Goal: Task Accomplishment & Management: Use online tool/utility

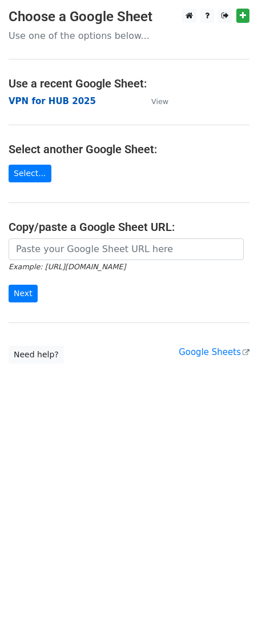
click at [59, 102] on strong "VPN for HUB 2025" at bounding box center [52, 101] width 87 height 10
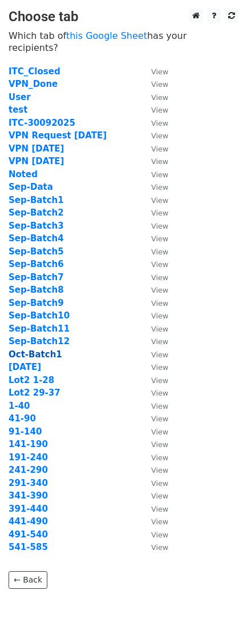
click at [37, 349] on strong "Oct-Batch1" at bounding box center [36, 354] width 54 height 10
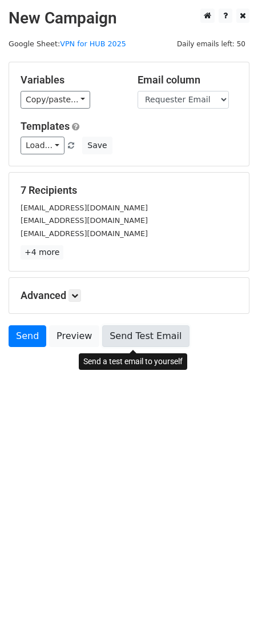
click at [119, 329] on link "Send Test Email" at bounding box center [145, 336] width 87 height 22
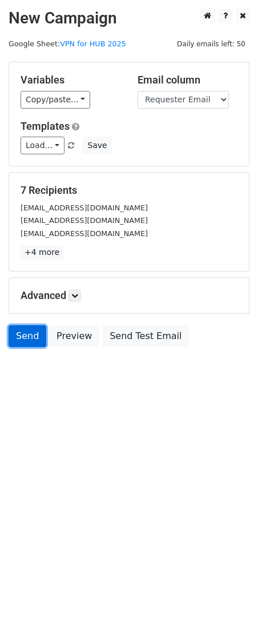
click at [34, 337] on link "Send" at bounding box center [28, 336] width 38 height 22
